Goal: Navigation & Orientation: Find specific page/section

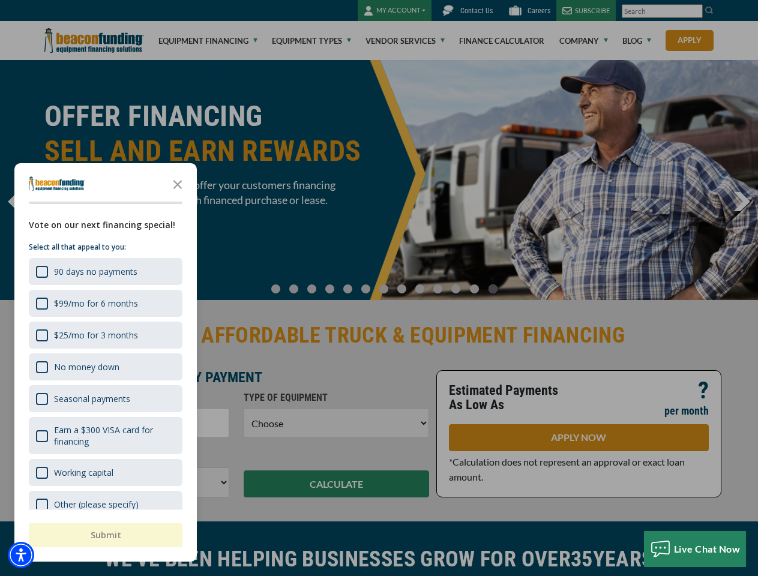
click at [379, 288] on div at bounding box center [379, 288] width 758 height 576
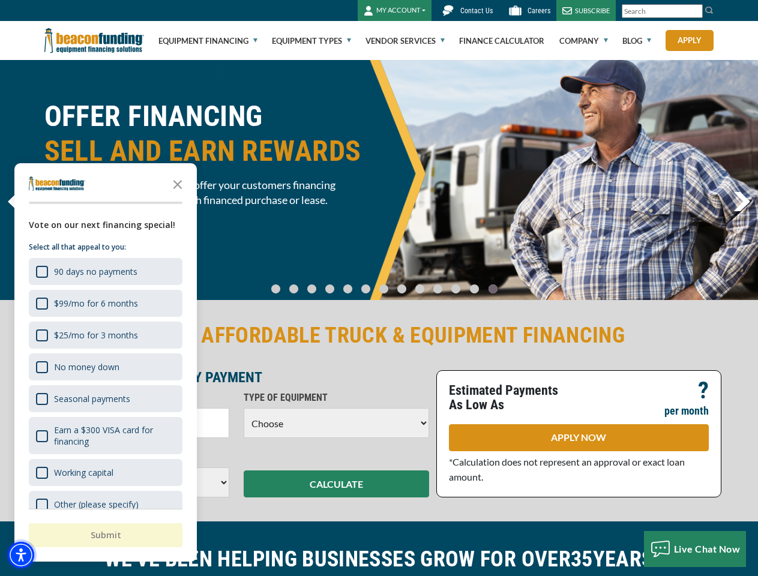
click at [21, 555] on img "Accessibility Menu" at bounding box center [21, 555] width 26 height 26
click at [379, 288] on body "Skip to main content Enable accessibility for low vision Open the accessibility…" at bounding box center [379, 288] width 758 height 576
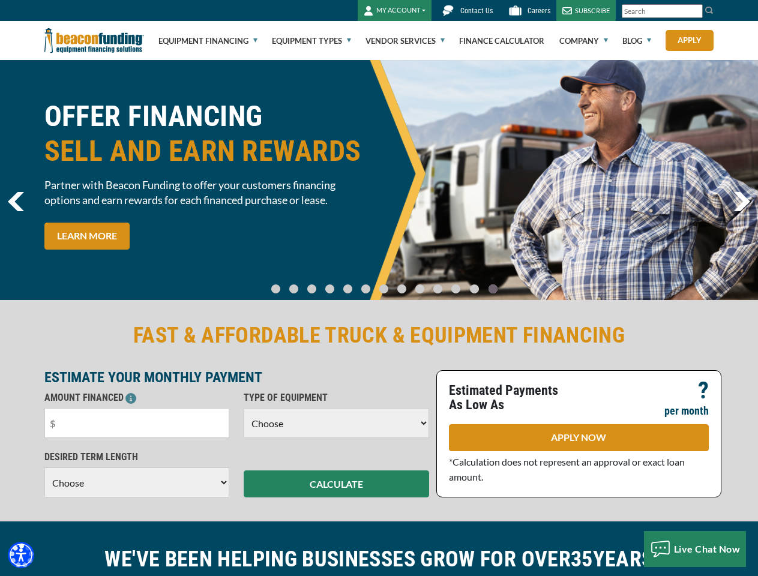
click at [178, 184] on body "Skip to main content Enable accessibility for low vision Open the accessibility…" at bounding box center [379, 288] width 758 height 576
